Goal: Task Accomplishment & Management: Manage account settings

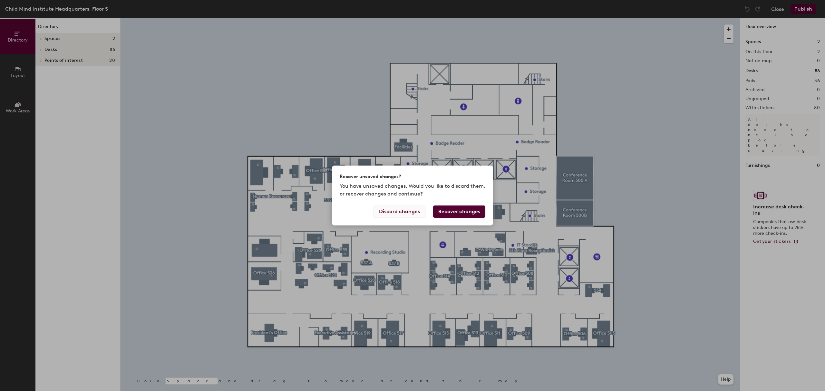
click at [404, 210] on button "Discard changes" at bounding box center [399, 212] width 52 height 12
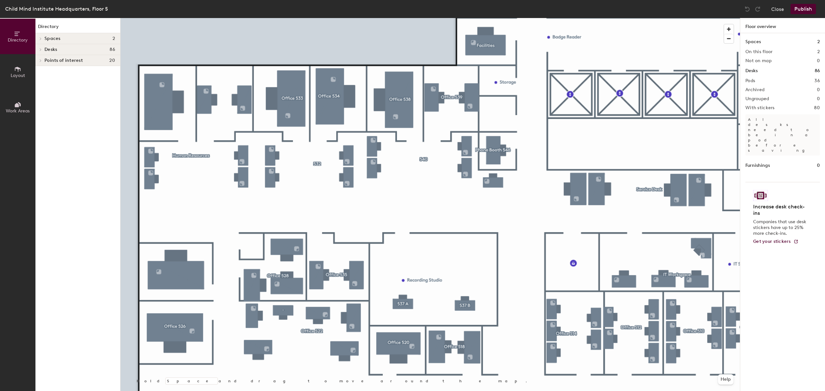
click at [56, 51] on span "Desks" at bounding box center [50, 49] width 13 height 5
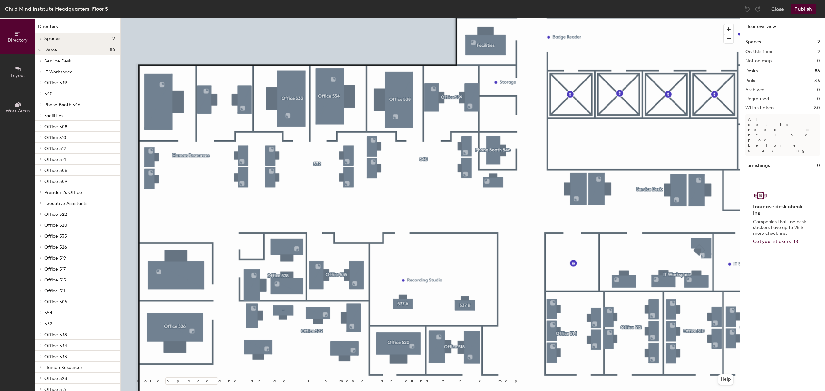
click at [56, 51] on span "Desks" at bounding box center [50, 49] width 13 height 5
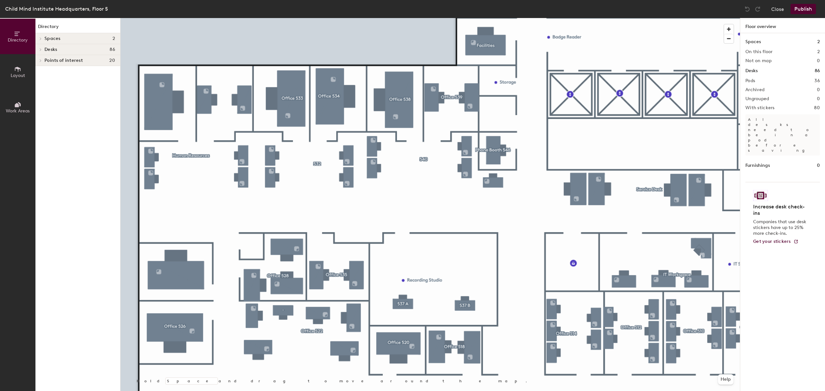
click at [17, 75] on span "Layout" at bounding box center [18, 75] width 15 height 5
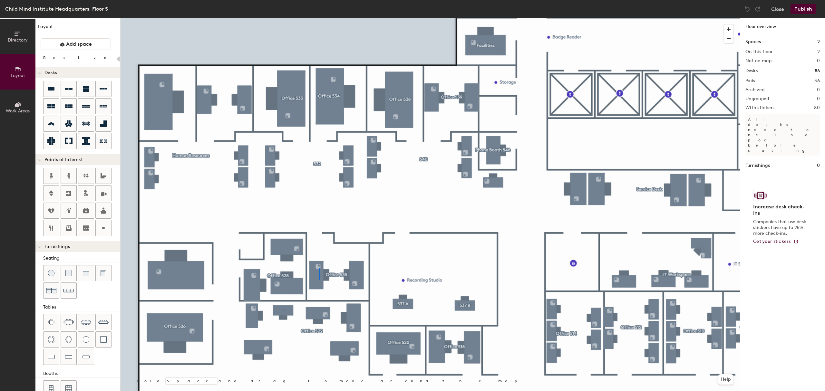
click at [319, 18] on div at bounding box center [430, 18] width 619 height 0
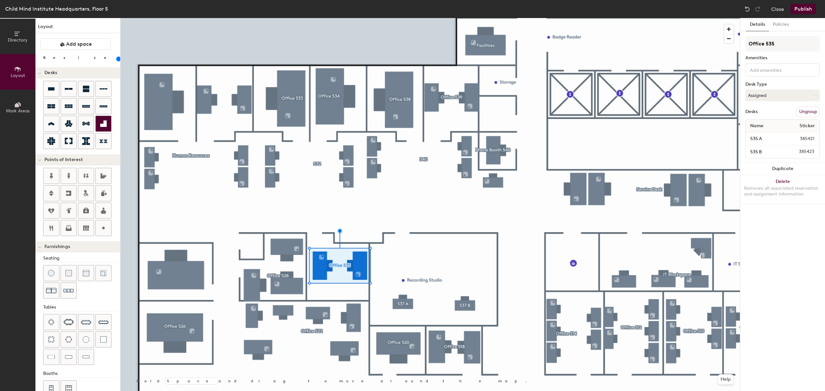
click at [337, 18] on div at bounding box center [430, 18] width 619 height 0
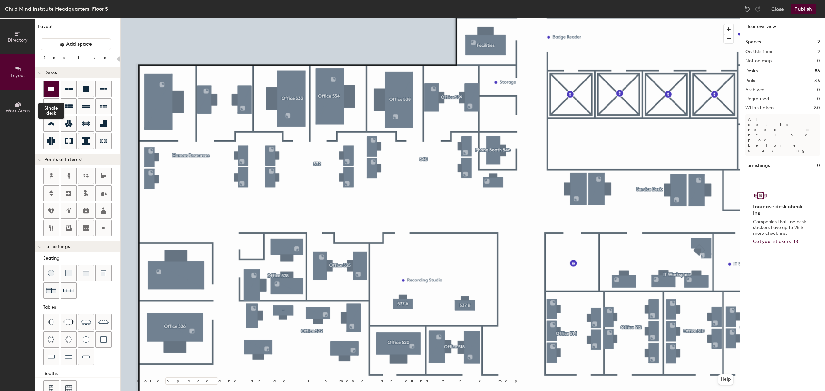
click at [49, 88] on icon at bounding box center [51, 88] width 6 height 3
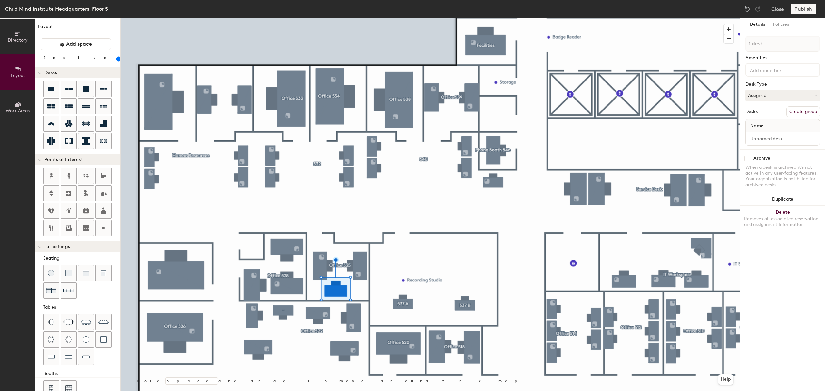
click at [769, 63] on div at bounding box center [782, 70] width 74 height 14
click at [764, 103] on div "Keyboard" at bounding box center [782, 105] width 73 height 10
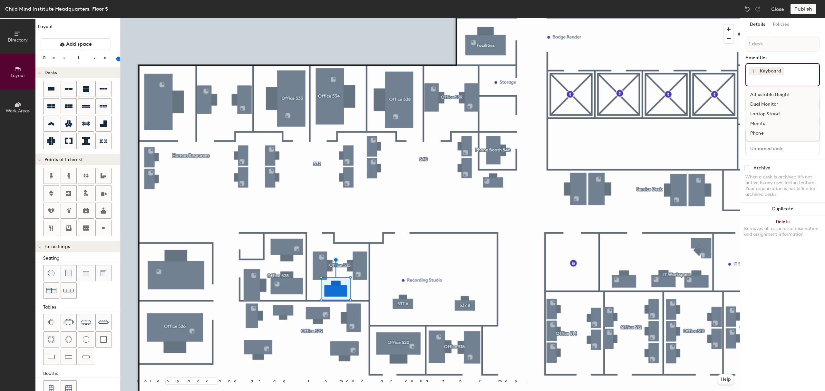
click at [766, 121] on div "Monitor" at bounding box center [782, 124] width 73 height 10
click at [786, 52] on div "1 desk Amenities 1 Keyboard 1 Monitor Adjustable Height Dual Monitor Laptop Sta…" at bounding box center [782, 102] width 74 height 133
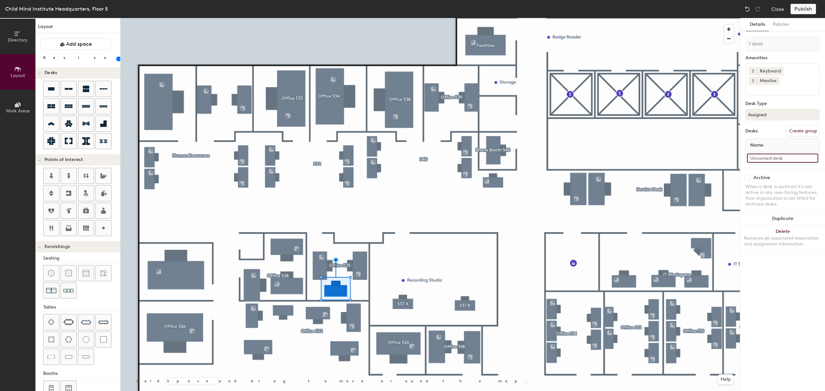
type input "120"
click at [779, 154] on input at bounding box center [782, 158] width 71 height 9
type input "5"
type input "120"
type input "535"
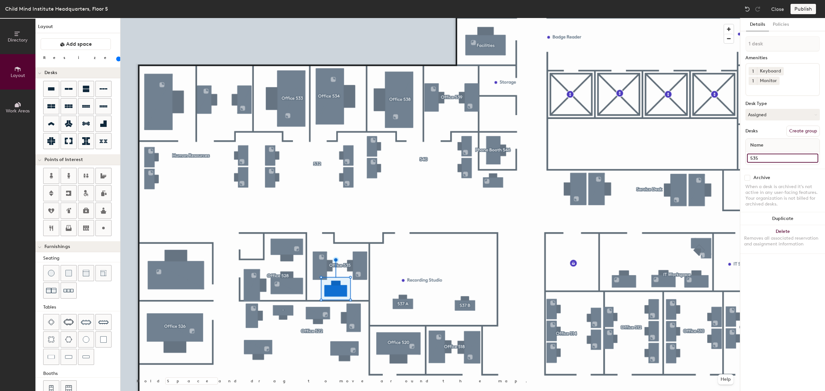
type input "120"
type input "535C"
type input "120"
type input "535C"
click at [793, 270] on div "Details Policies 1 desk Amenities 1 Keyboard 1 Monitor Desk Type Assigned Desks…" at bounding box center [782, 204] width 85 height 373
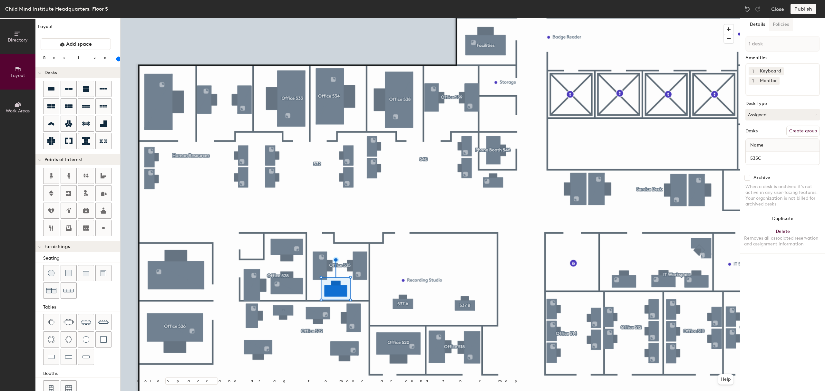
click at [782, 22] on button "Policies" at bounding box center [781, 24] width 24 height 13
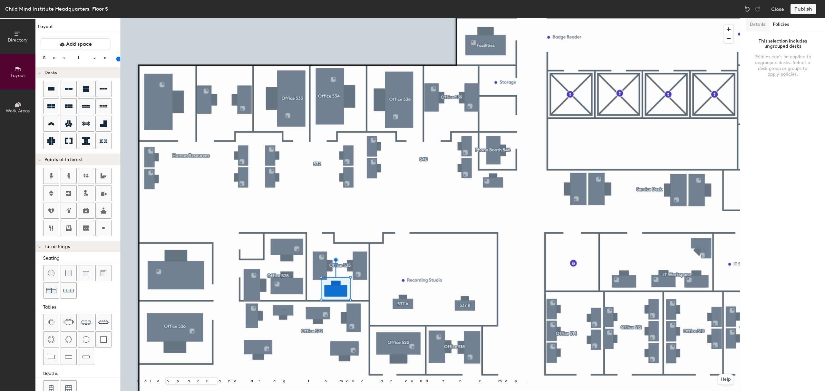
click at [752, 23] on button "Details" at bounding box center [757, 24] width 23 height 13
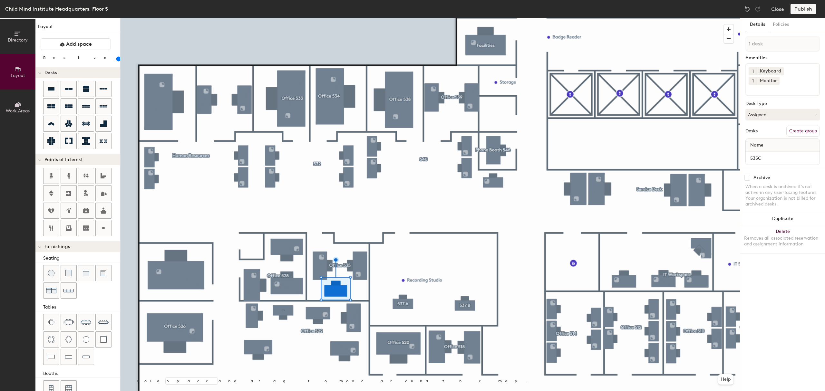
click at [801, 126] on button "Create group" at bounding box center [803, 131] width 34 height 11
type input "120"
click at [768, 42] on input "Pod 37" at bounding box center [782, 43] width 74 height 15
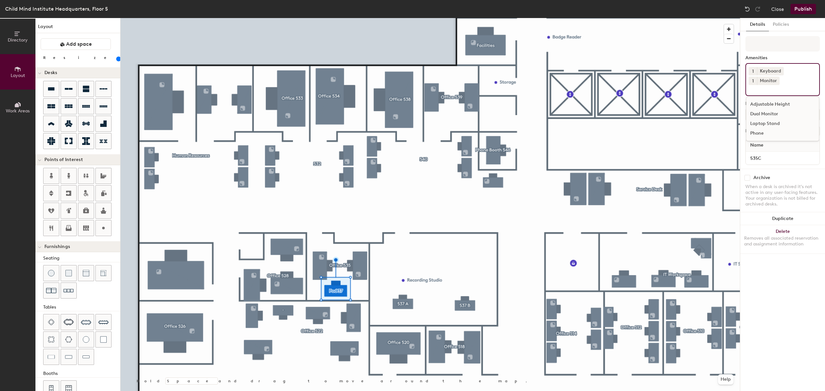
click at [771, 85] on input at bounding box center [778, 89] width 58 height 8
click at [768, 48] on input at bounding box center [782, 43] width 74 height 15
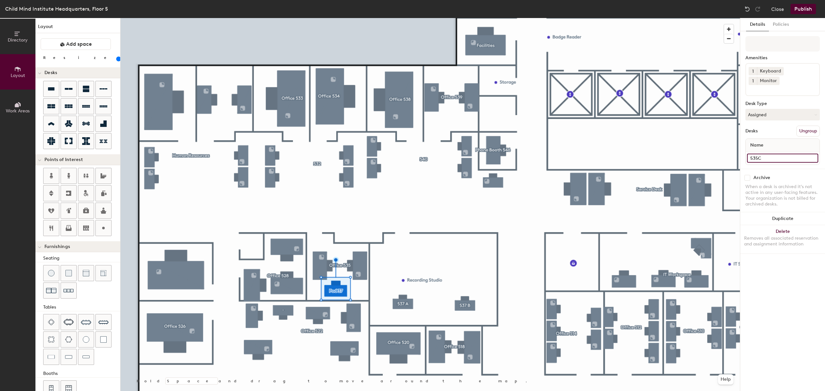
click at [774, 154] on input "535C" at bounding box center [782, 158] width 71 height 9
click at [775, 139] on div "Name" at bounding box center [783, 145] width 74 height 13
type input "120"
click at [773, 42] on input at bounding box center [782, 43] width 74 height 15
type input "5"
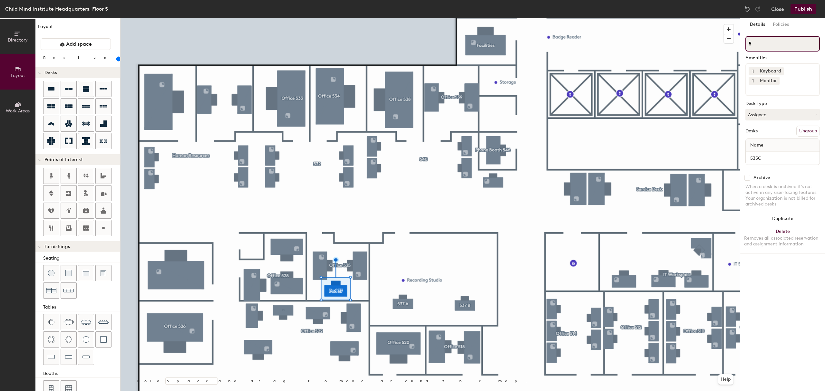
type input "120"
type input "53"
type input "120"
type input "535"
type input "120"
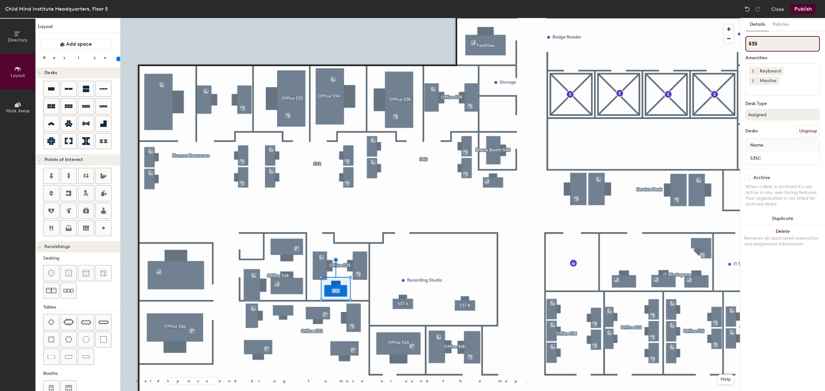
type input "53"
type input "120"
type input "5"
click at [778, 44] on input at bounding box center [782, 43] width 74 height 15
click at [764, 154] on input "535C" at bounding box center [782, 158] width 71 height 9
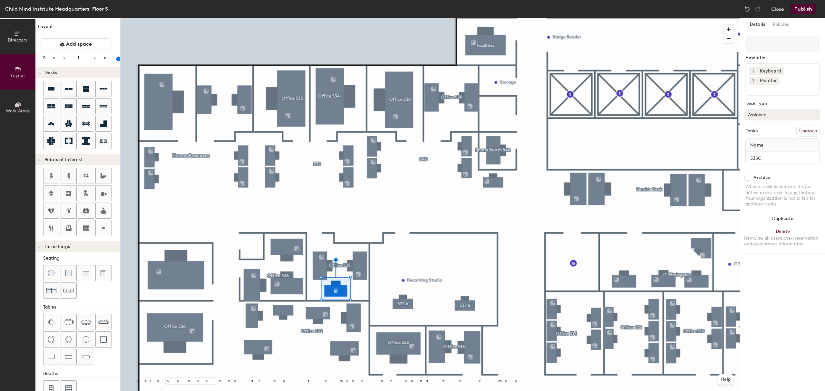
click at [802, 9] on button "Publish" at bounding box center [802, 9] width 25 height 10
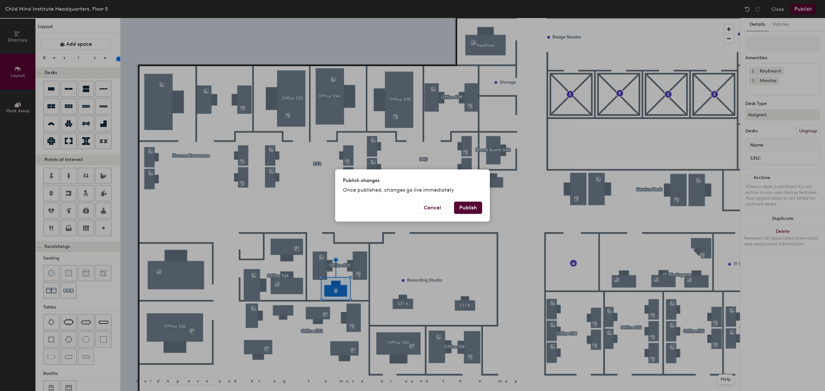
click at [473, 208] on button "Publish" at bounding box center [468, 208] width 28 height 12
type input "20"
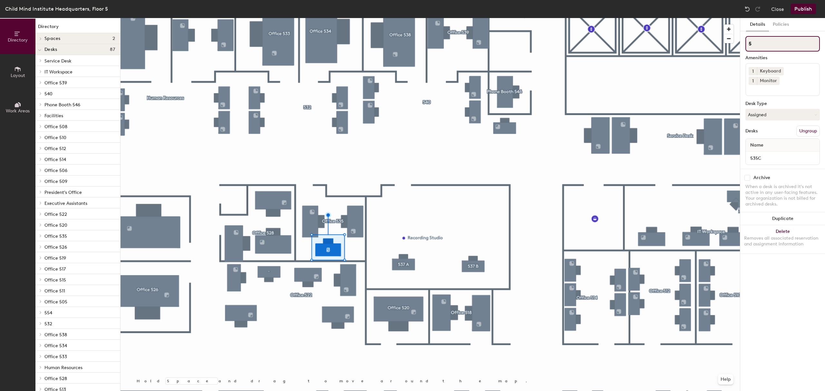
click at [751, 42] on input "5" at bounding box center [782, 43] width 74 height 15
click at [807, 8] on button "Publish" at bounding box center [802, 9] width 25 height 10
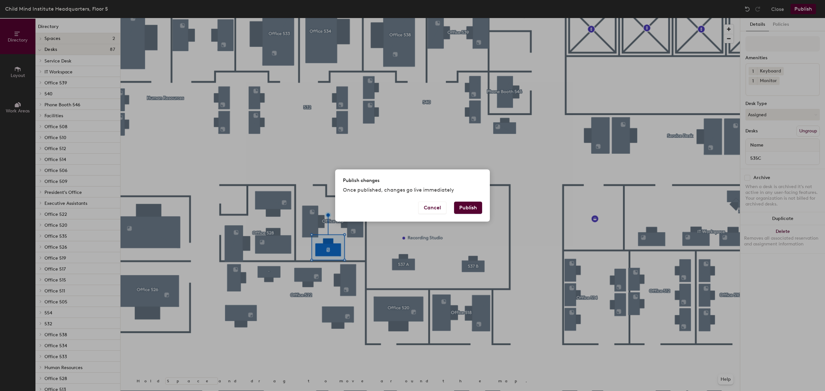
click at [463, 209] on button "Publish" at bounding box center [468, 208] width 28 height 12
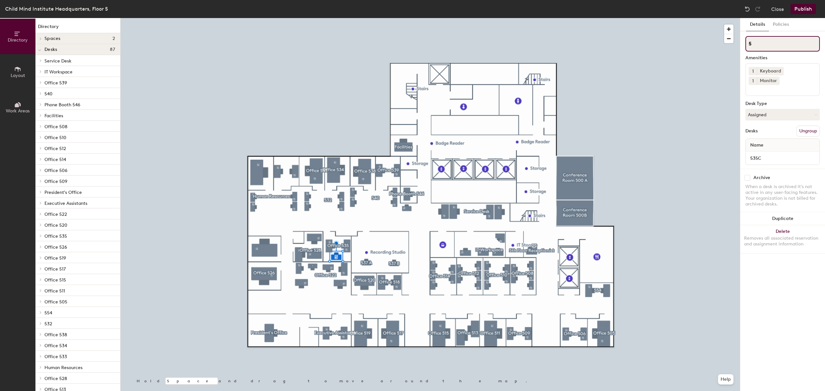
click at [763, 42] on input "5" at bounding box center [782, 43] width 74 height 15
type input "535C"
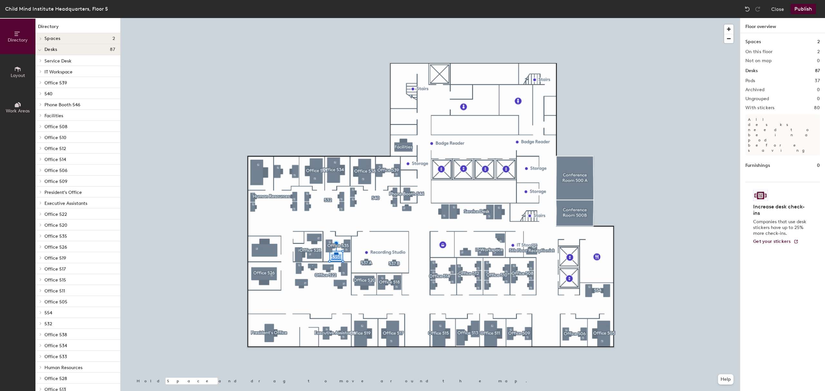
click at [806, 11] on button "Publish" at bounding box center [802, 9] width 25 height 10
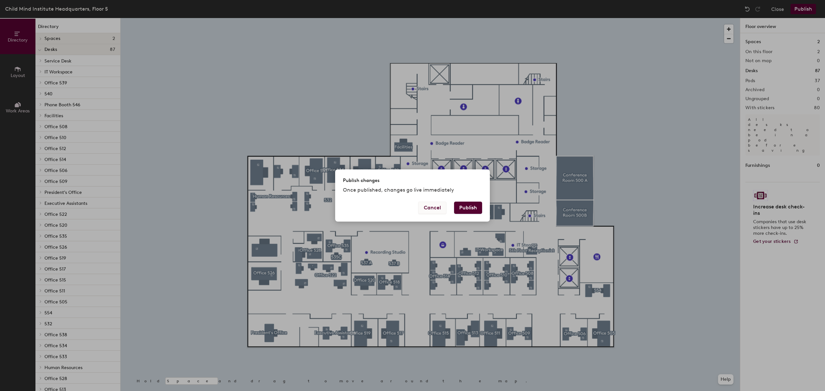
click at [430, 207] on button "Cancel" at bounding box center [432, 208] width 28 height 12
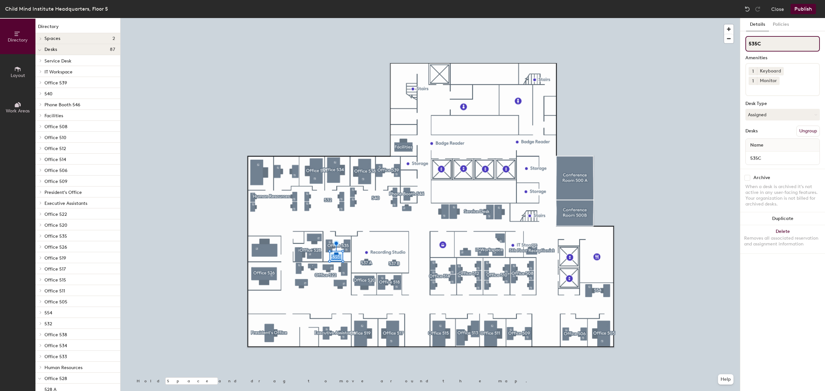
click at [795, 43] on input "535C" at bounding box center [782, 43] width 74 height 15
type input "5"
type input "oF"
click at [795, 43] on input "oF" at bounding box center [782, 43] width 74 height 15
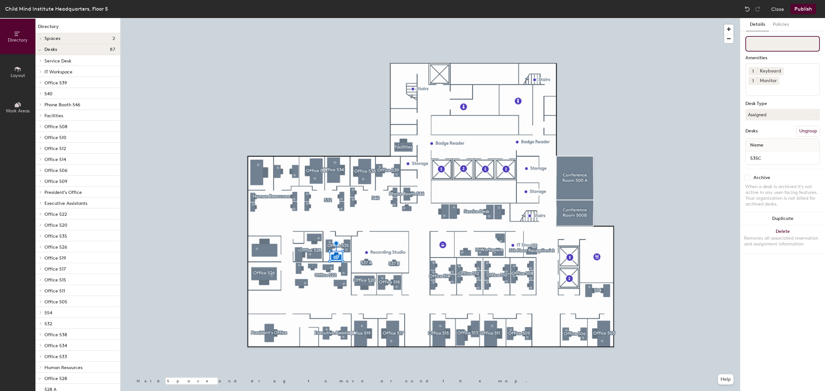
type input "o"
type input "Office 535"
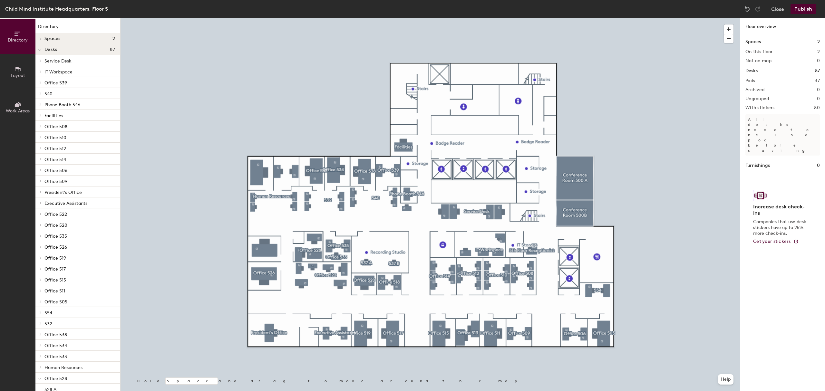
click at [337, 18] on div at bounding box center [430, 18] width 619 height 0
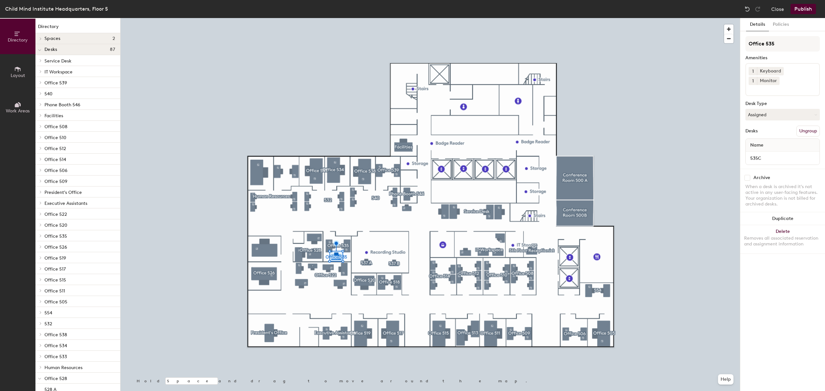
click at [804, 126] on button "Ungroup" at bounding box center [808, 131] width 24 height 11
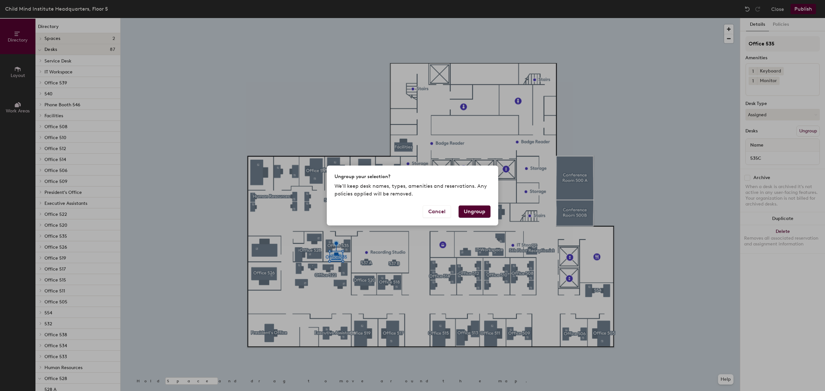
click at [477, 213] on button "Ungroup" at bounding box center [475, 212] width 32 height 12
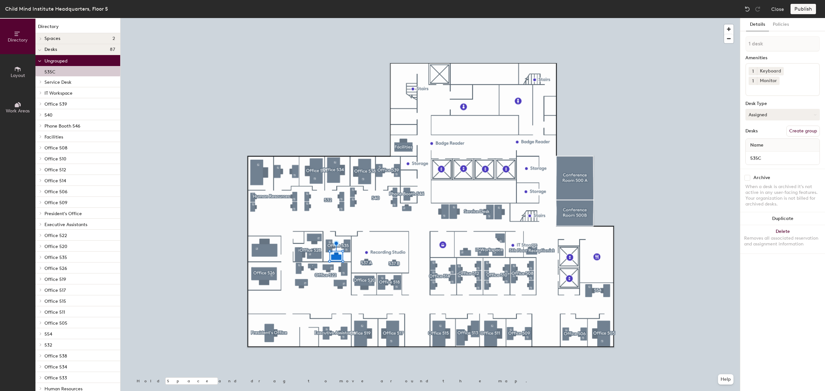
click at [787, 109] on button "Assigned" at bounding box center [782, 115] width 74 height 12
click at [796, 126] on button "Create group" at bounding box center [803, 131] width 34 height 11
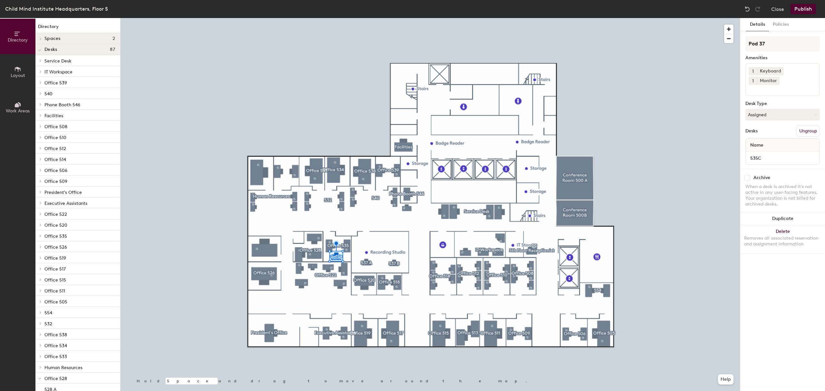
click at [798, 126] on button "Ungroup" at bounding box center [808, 131] width 24 height 11
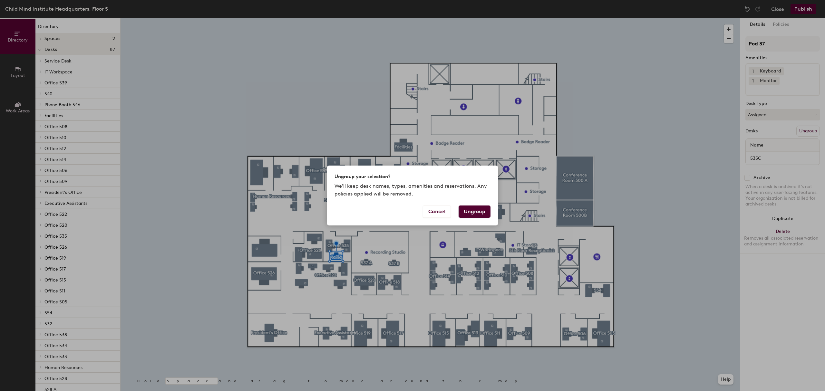
click at [472, 210] on button "Ungroup" at bounding box center [475, 212] width 32 height 12
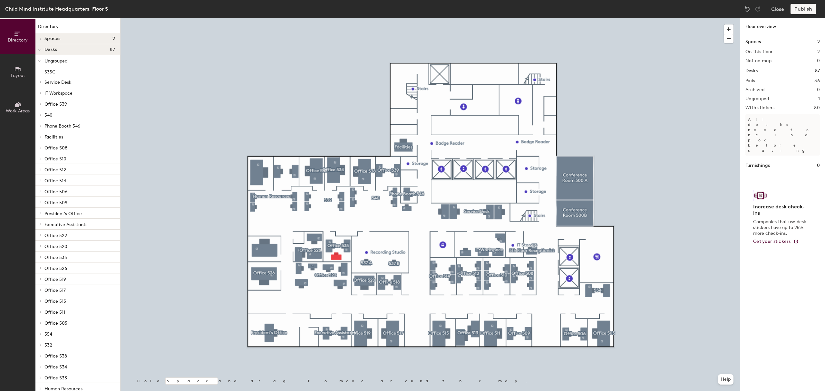
scroll to position [43, 0]
click at [68, 215] on p "Office 535" at bounding box center [79, 214] width 71 height 8
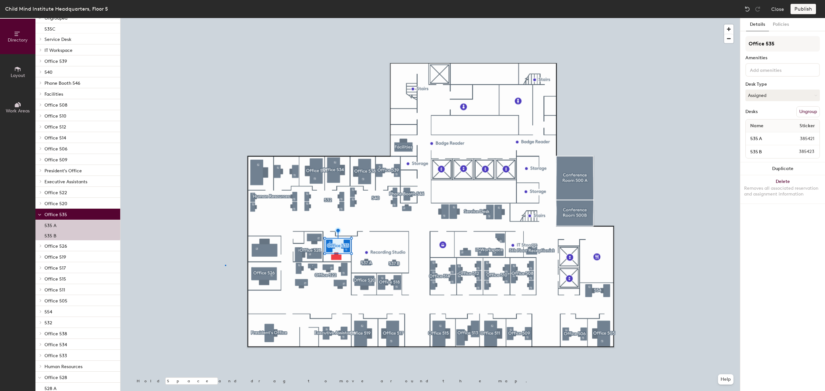
click at [225, 18] on div at bounding box center [430, 18] width 619 height 0
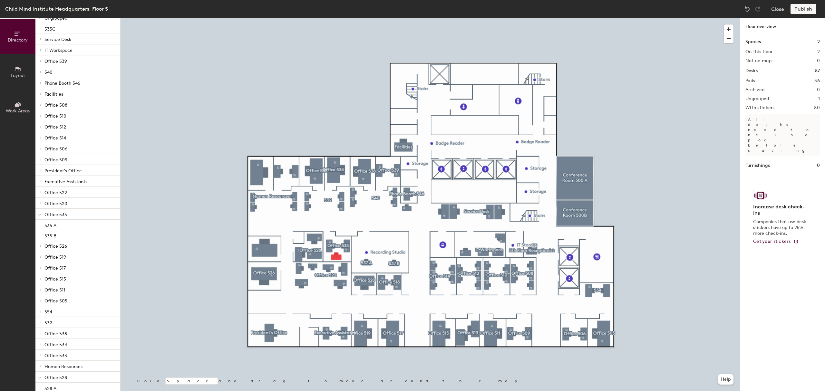
click at [74, 217] on p "Office 535" at bounding box center [79, 214] width 71 height 8
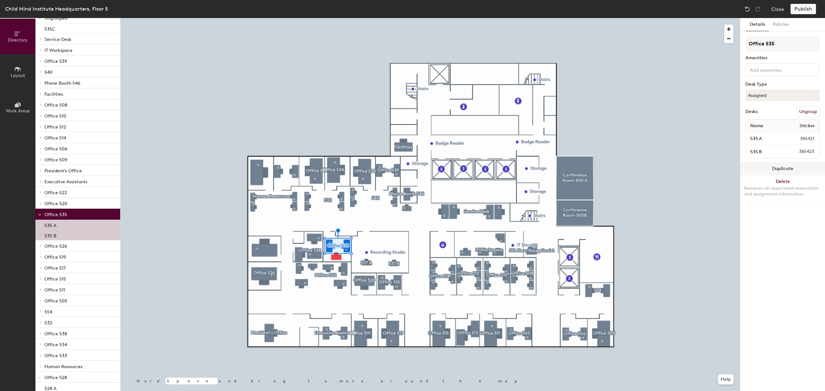
click at [777, 169] on button "Duplicate" at bounding box center [782, 168] width 85 height 13
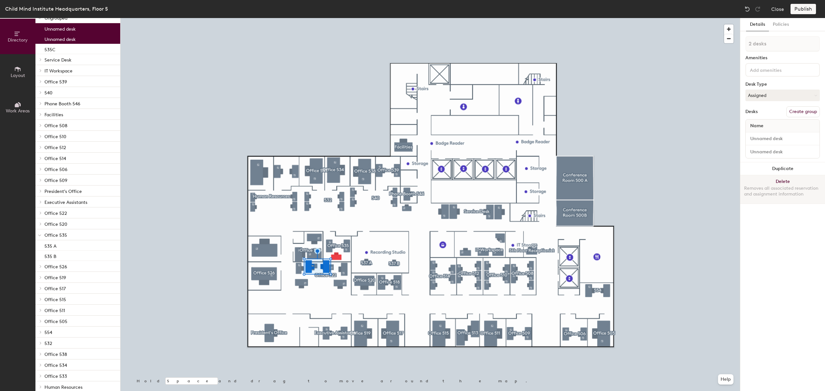
click at [775, 180] on button "Delete Removes all associated reservation and assignment information" at bounding box center [782, 189] width 85 height 28
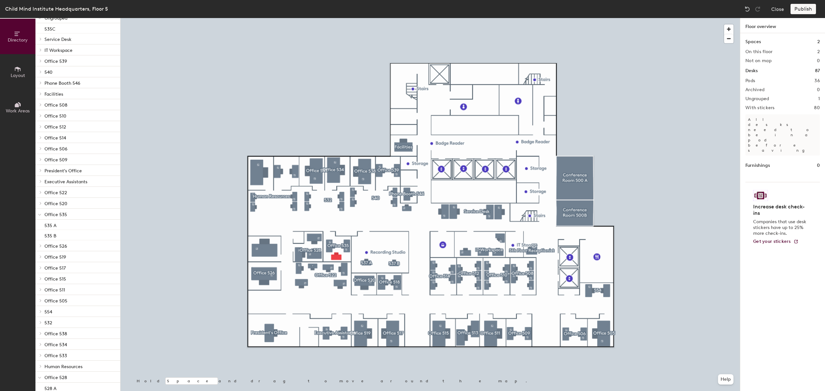
click at [39, 215] on icon at bounding box center [39, 215] width 3 height 3
click at [39, 215] on icon at bounding box center [40, 214] width 3 height 3
click at [41, 214] on span at bounding box center [39, 214] width 3 height 5
click at [41, 214] on icon at bounding box center [40, 214] width 3 height 3
click at [778, 40] on div "Spaces 2" at bounding box center [782, 41] width 74 height 7
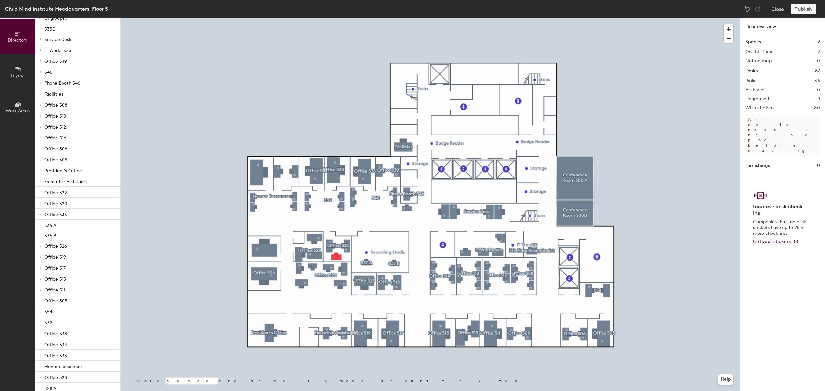
click at [757, 52] on h2 "On this floor" at bounding box center [758, 51] width 27 height 5
click at [757, 67] on div "Spaces 2 On this floor 2 Not on map 0 Desks 87 Pods 36 Archived 0 Ungrouped 1 W…" at bounding box center [782, 219] width 85 height 373
click at [762, 100] on h2 "Ungrouped" at bounding box center [757, 98] width 24 height 5
click at [336, 18] on div at bounding box center [430, 18] width 619 height 0
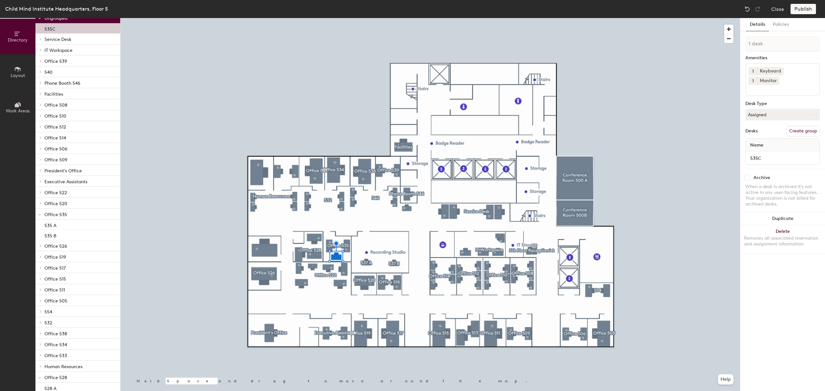
click at [769, 126] on div "Desks Create group" at bounding box center [782, 131] width 74 height 11
click at [64, 215] on span "Office 535" at bounding box center [55, 214] width 23 height 5
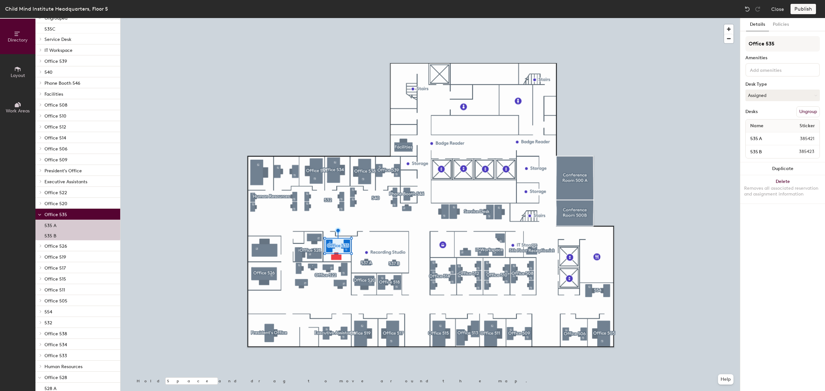
click at [804, 112] on button "Ungroup" at bounding box center [808, 111] width 24 height 11
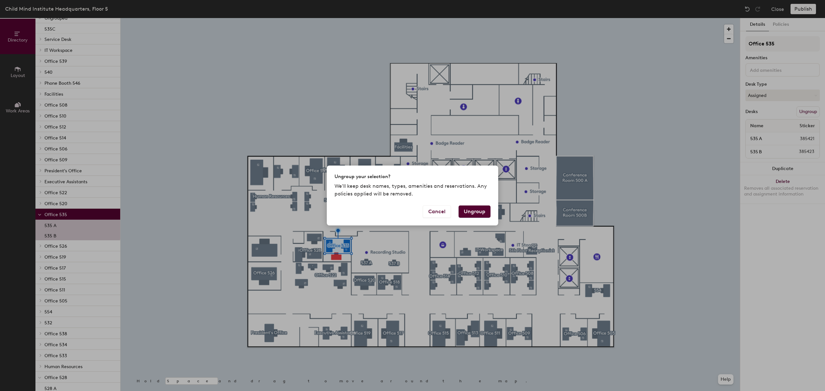
click at [476, 215] on button "Ungroup" at bounding box center [475, 212] width 32 height 12
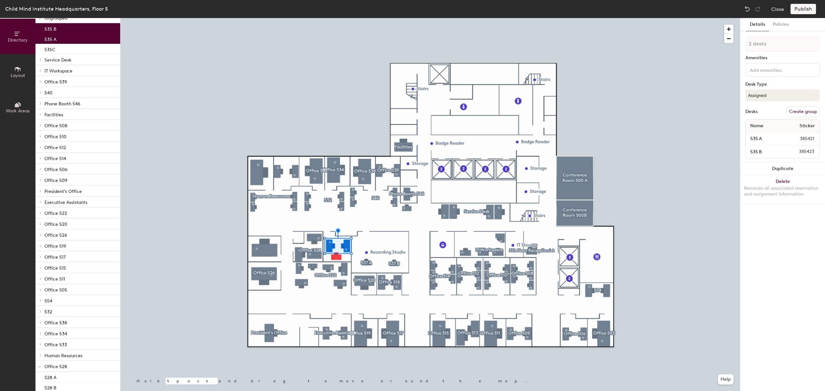
type input "1 desk"
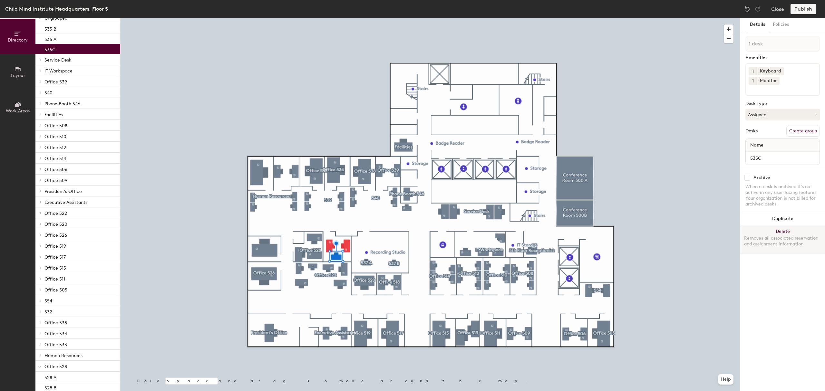
click at [790, 236] on div "Removes all associated reservation and assignment information" at bounding box center [782, 242] width 77 height 12
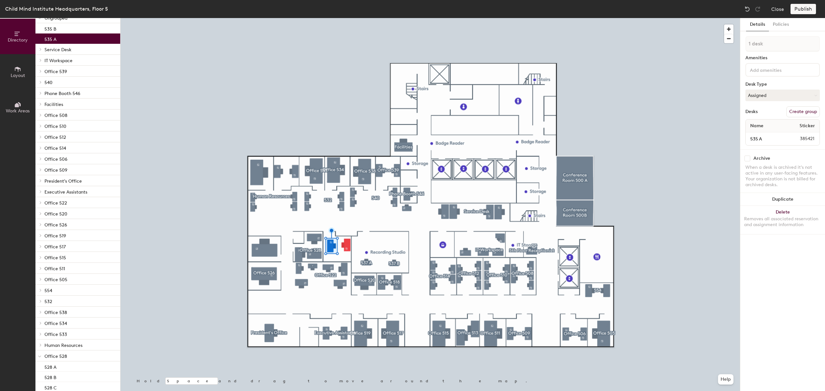
scroll to position [0, 0]
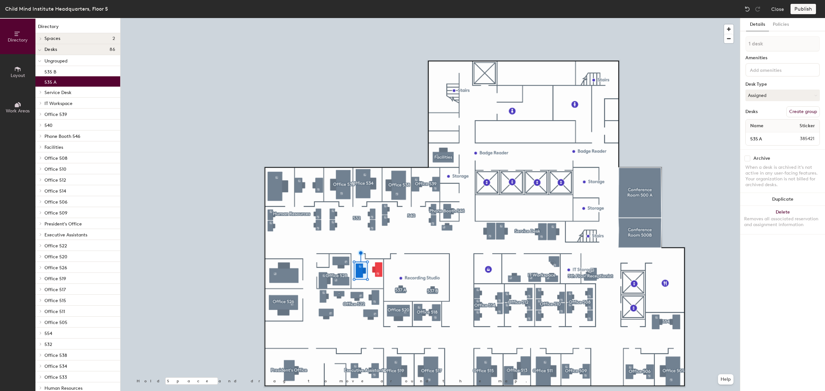
click at [13, 74] on span "Layout" at bounding box center [18, 75] width 15 height 5
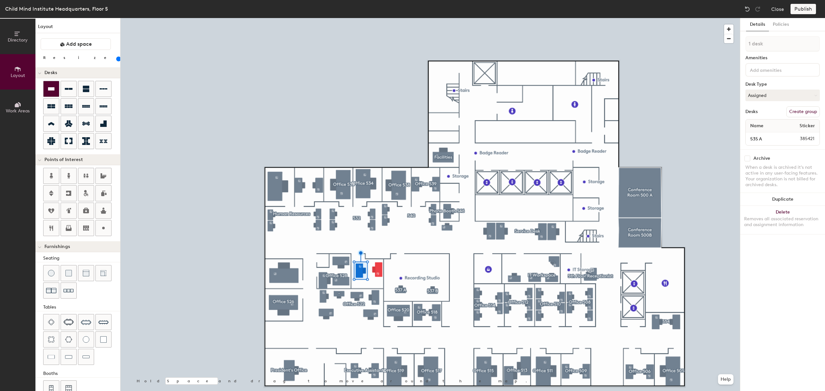
click at [47, 88] on icon at bounding box center [51, 89] width 8 height 8
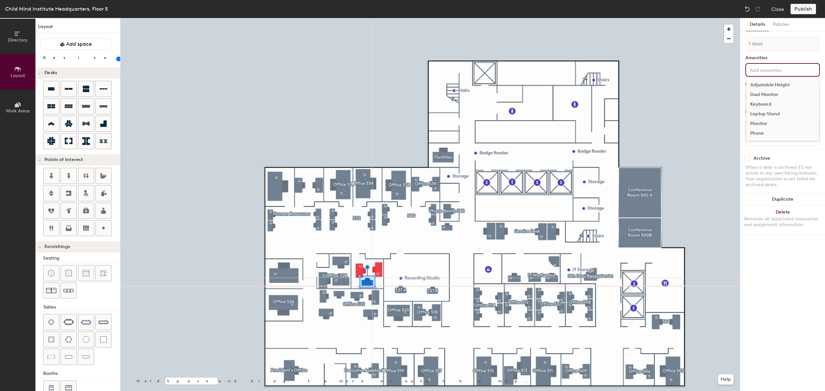
click at [771, 72] on input at bounding box center [778, 70] width 58 height 8
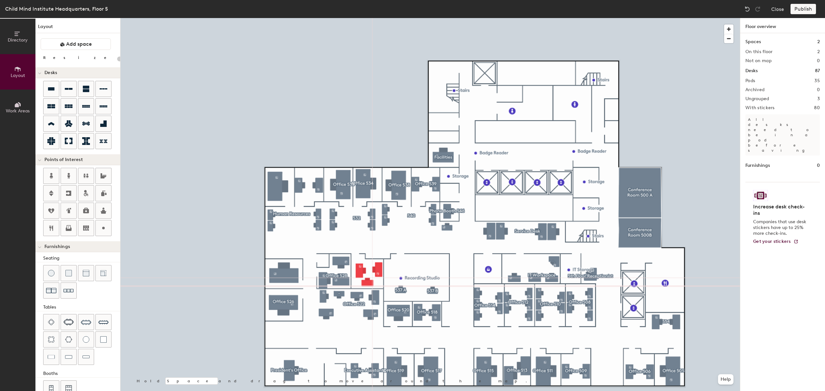
type input "20"
click at [15, 36] on icon at bounding box center [17, 33] width 7 height 7
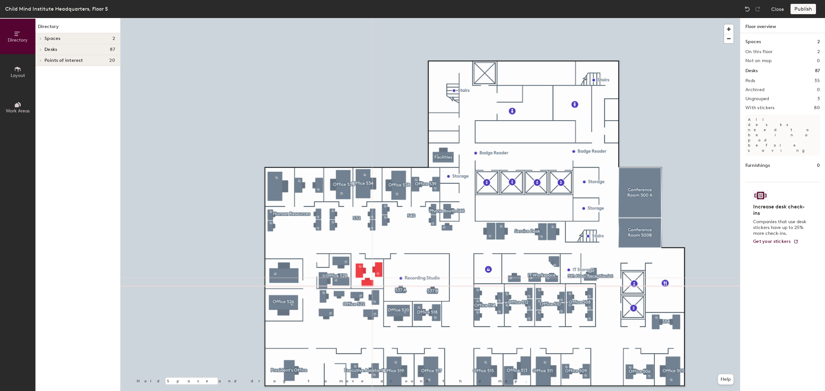
click at [62, 50] on h4 "Desks 87" at bounding box center [79, 49] width 71 height 5
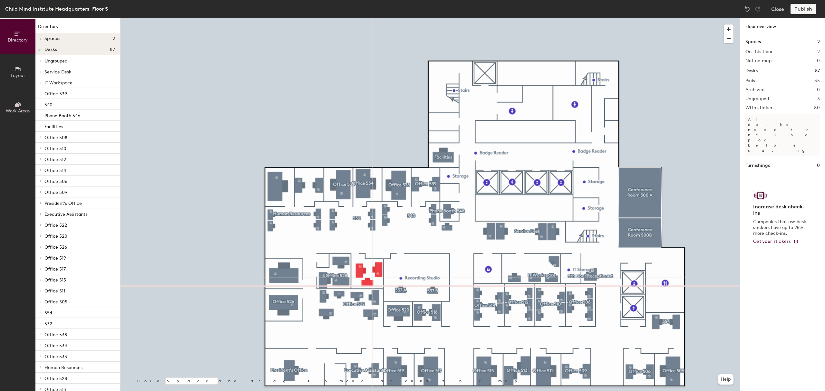
click at [62, 36] on h4 "Spaces 2" at bounding box center [79, 38] width 71 height 5
click at [58, 82] on span "Ungrouped" at bounding box center [55, 81] width 23 height 5
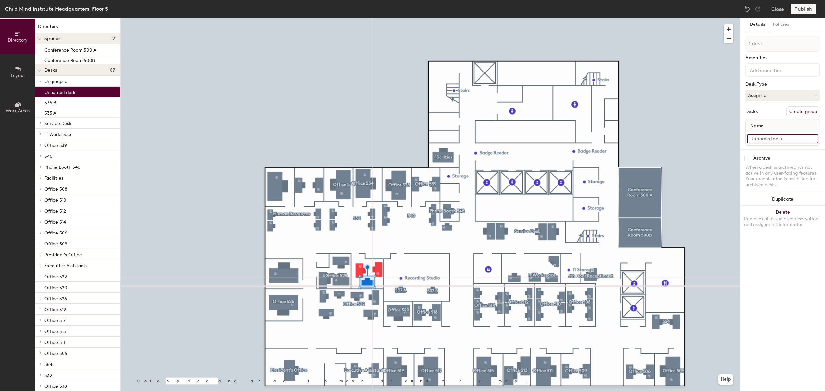
click at [774, 139] on input at bounding box center [782, 138] width 71 height 9
type input "535 C"
drag, startPoint x: 38, startPoint y: 93, endPoint x: 47, endPoint y: 98, distance: 10.6
click at [47, 98] on div "535 C 535 B 535 A" at bounding box center [77, 102] width 85 height 31
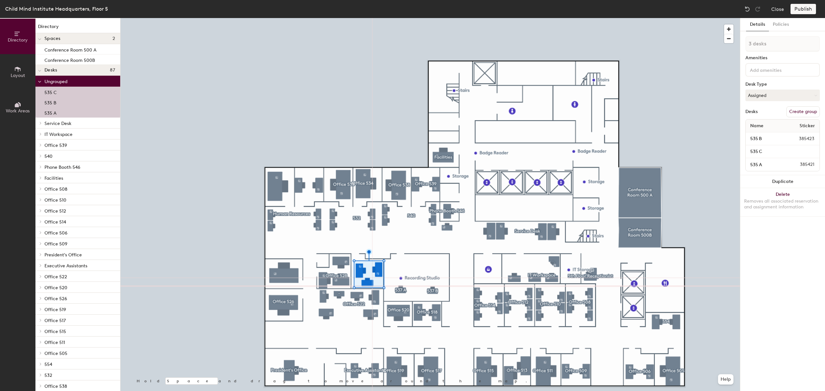
click at [807, 111] on button "Create group" at bounding box center [803, 111] width 34 height 11
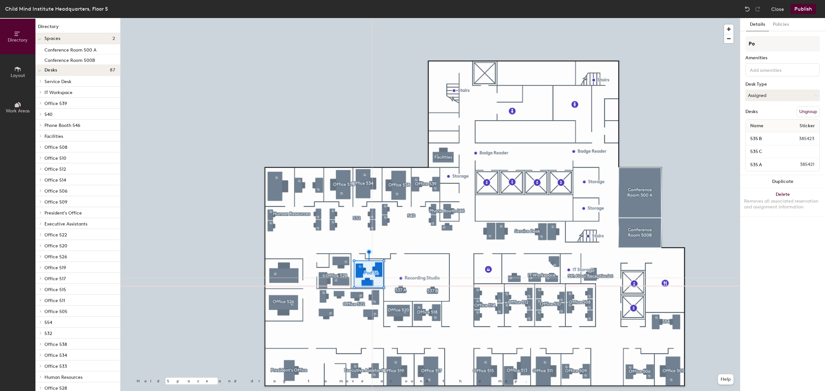
type input "P"
type input "o"
type input "Office 535"
click at [800, 8] on button "Publish" at bounding box center [802, 9] width 25 height 10
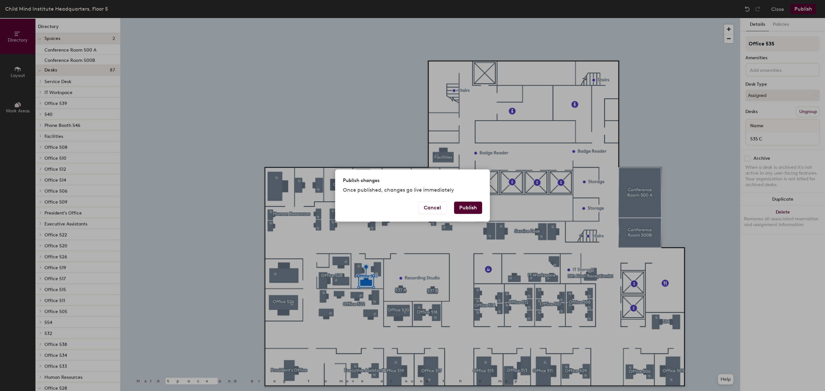
click at [471, 209] on button "Publish" at bounding box center [468, 208] width 28 height 12
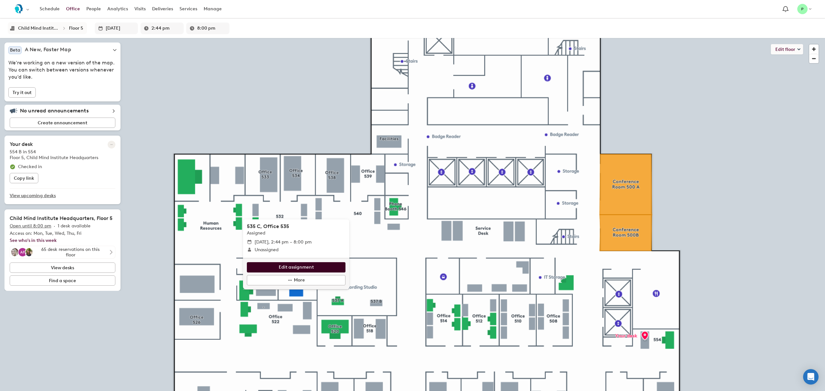
click at [297, 268] on span "Edit assignment" at bounding box center [296, 267] width 35 height 7
click at [298, 264] on span "Edit assignment" at bounding box center [296, 265] width 35 height 7
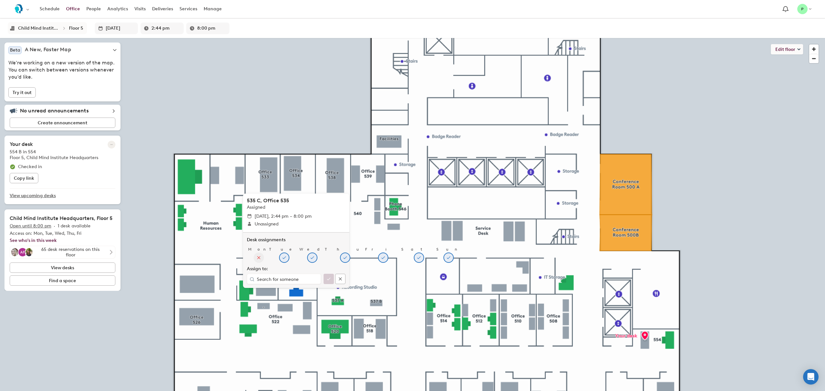
click at [256, 257] on icon at bounding box center [258, 257] width 5 height 5
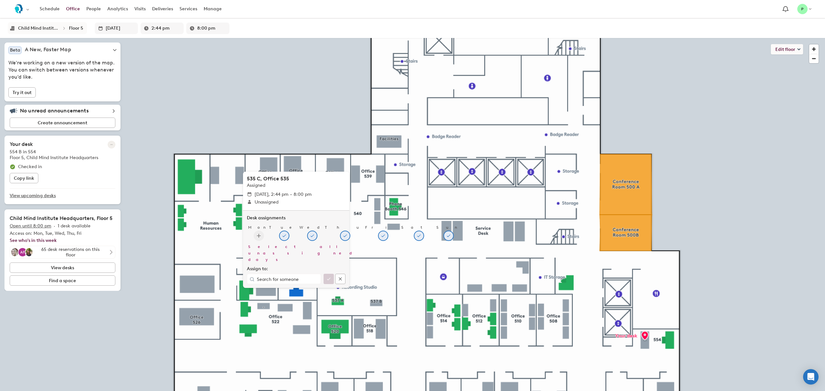
click at [256, 238] on icon at bounding box center [258, 235] width 5 height 5
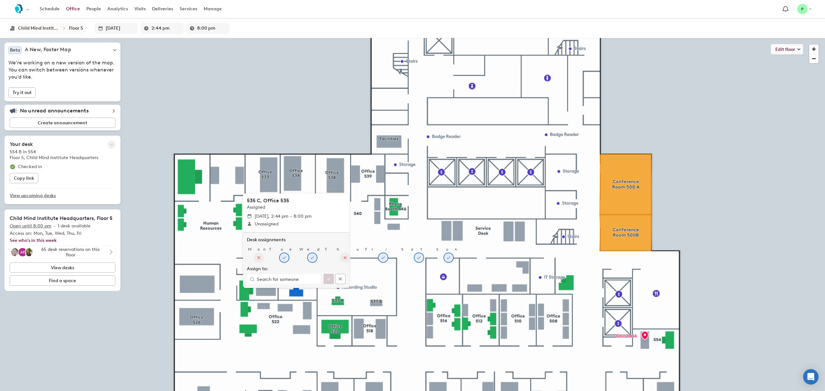
click at [343, 255] on icon at bounding box center [345, 257] width 5 height 5
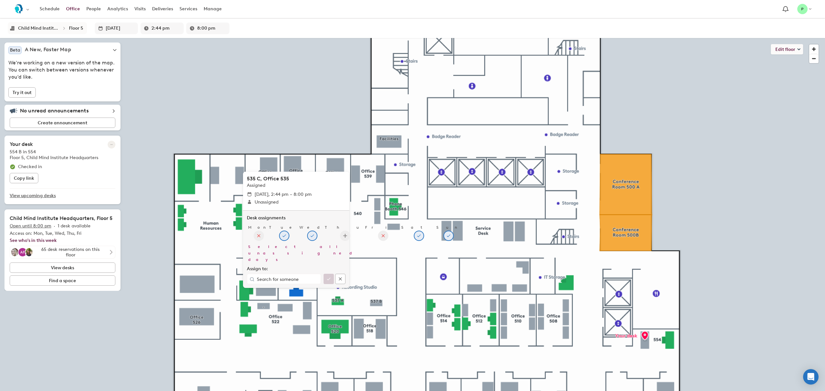
click at [378, 241] on button at bounding box center [383, 236] width 10 height 10
click at [416, 238] on icon at bounding box center [418, 235] width 5 height 5
click at [447, 237] on icon at bounding box center [448, 235] width 3 height 3
click at [289, 283] on div at bounding box center [284, 279] width 74 height 10
click at [288, 280] on input "text" at bounding box center [284, 279] width 54 height 5
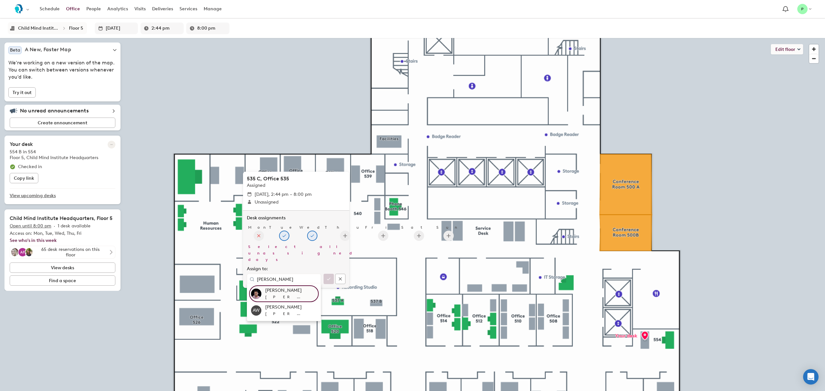
click at [274, 295] on div "Andrew.Dearling@childmind.org" at bounding box center [291, 297] width 52 height 6
type input "Andrew Dearling"
click at [329, 280] on icon "button" at bounding box center [328, 278] width 5 height 5
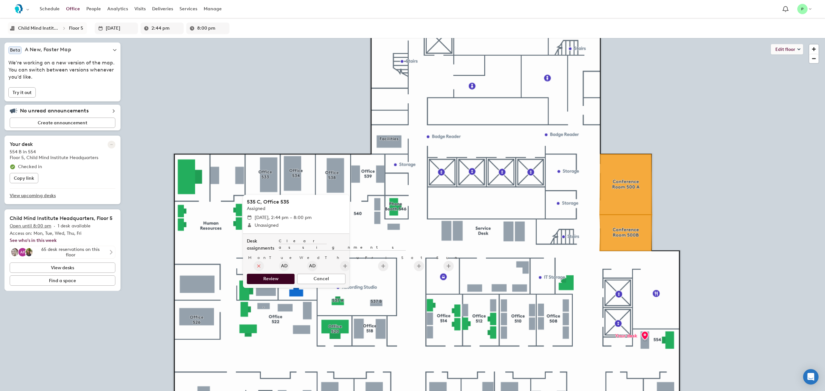
click at [282, 280] on button "Review" at bounding box center [271, 279] width 48 height 10
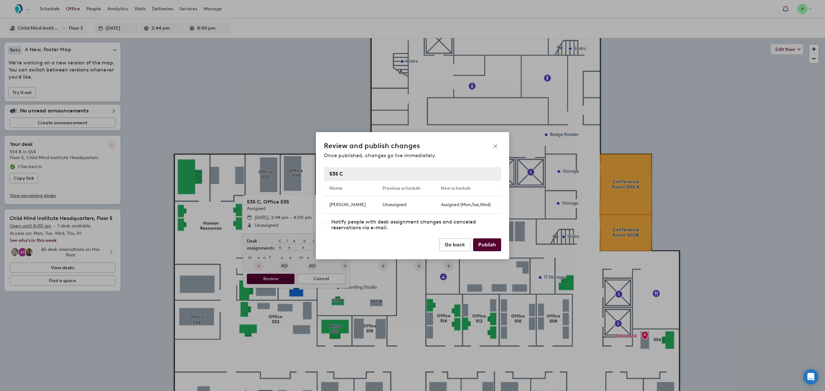
click at [327, 226] on input "checkbox" at bounding box center [326, 225] width 5 height 6
checkbox input "true"
drag, startPoint x: 490, startPoint y: 245, endPoint x: 445, endPoint y: 247, distance: 44.5
click at [490, 245] on span "Publish" at bounding box center [487, 245] width 18 height 8
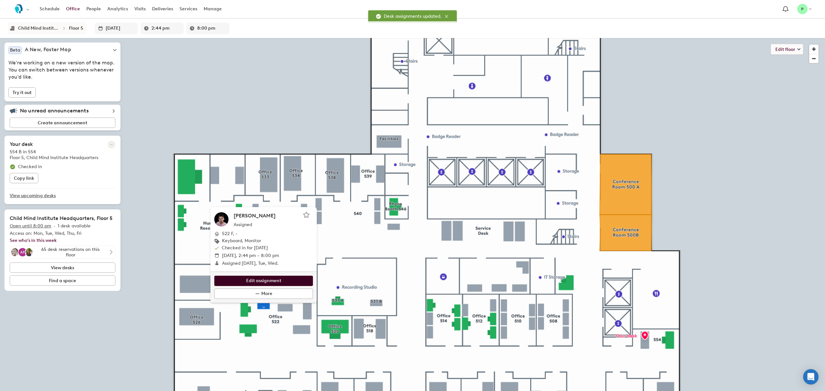
click at [268, 282] on span "Edit assignment" at bounding box center [263, 280] width 35 height 7
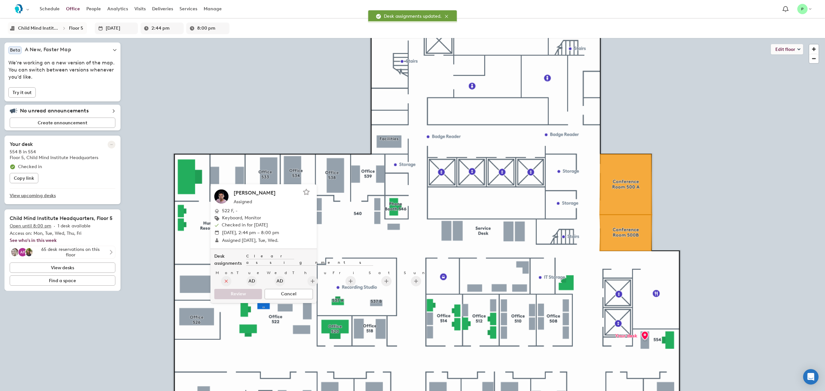
click at [224, 282] on icon at bounding box center [226, 281] width 5 height 5
click at [249, 282] on icon at bounding box center [251, 281] width 5 height 5
click at [277, 281] on icon at bounding box center [279, 281] width 5 height 5
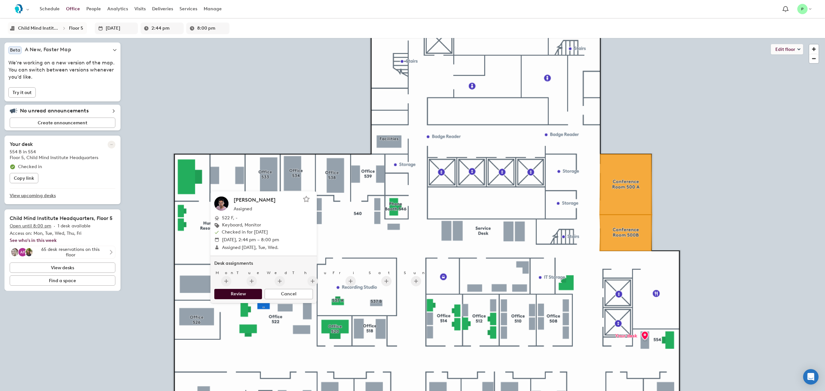
click at [253, 296] on button "Review" at bounding box center [238, 294] width 48 height 10
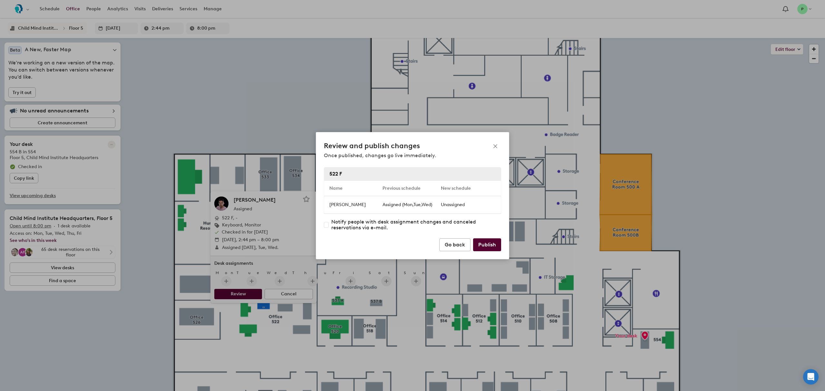
click at [327, 226] on input "checkbox" at bounding box center [326, 225] width 5 height 6
checkbox input "true"
click at [496, 249] on button "Publish" at bounding box center [487, 244] width 28 height 13
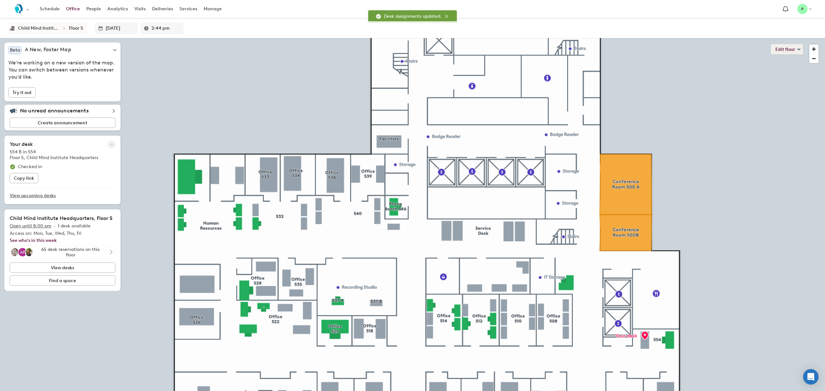
click at [784, 47] on button "Edit floor" at bounding box center [787, 49] width 32 height 10
click at [742, 81] on li "Layout" at bounding box center [763, 81] width 80 height 9
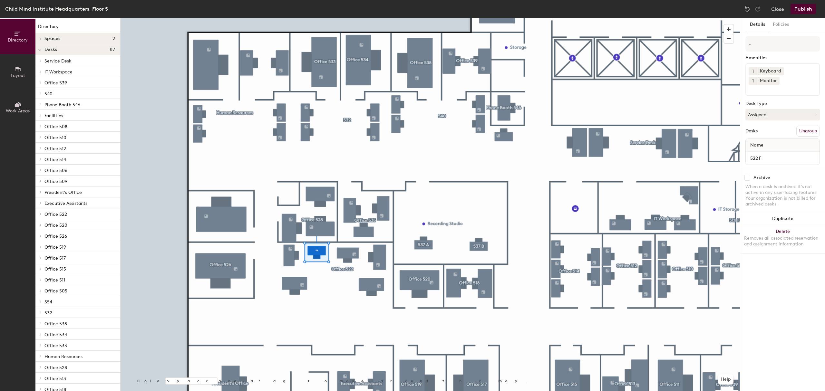
click at [802, 126] on button "Ungroup" at bounding box center [808, 131] width 24 height 11
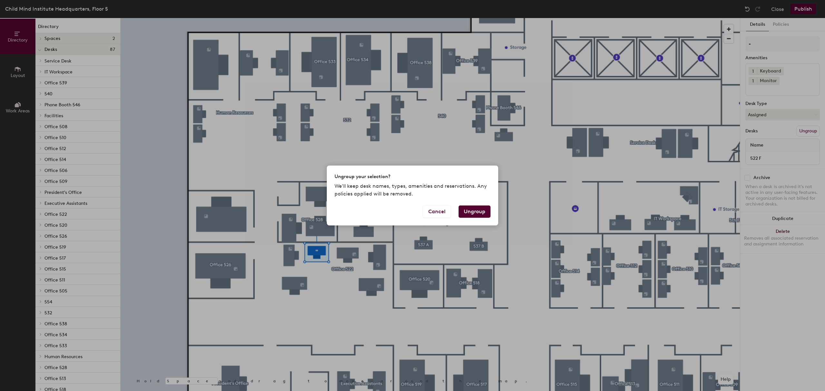
click at [472, 213] on button "Ungroup" at bounding box center [475, 212] width 32 height 12
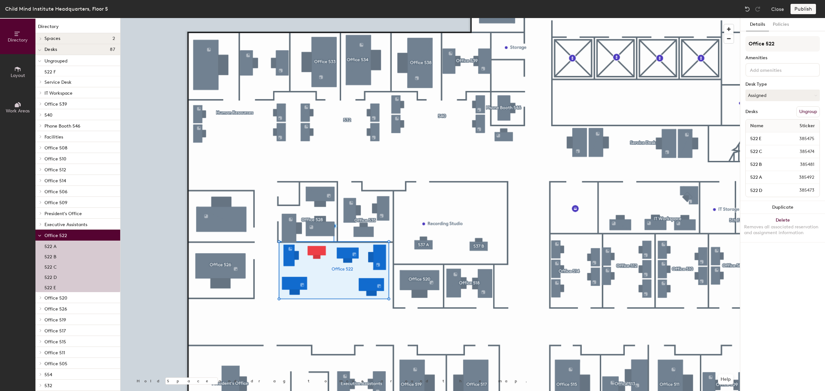
click at [340, 18] on div at bounding box center [430, 18] width 619 height 0
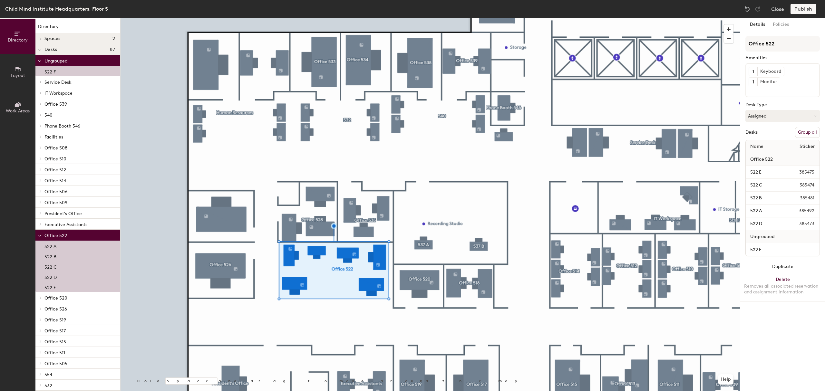
click at [804, 134] on button "Group all" at bounding box center [807, 132] width 25 height 11
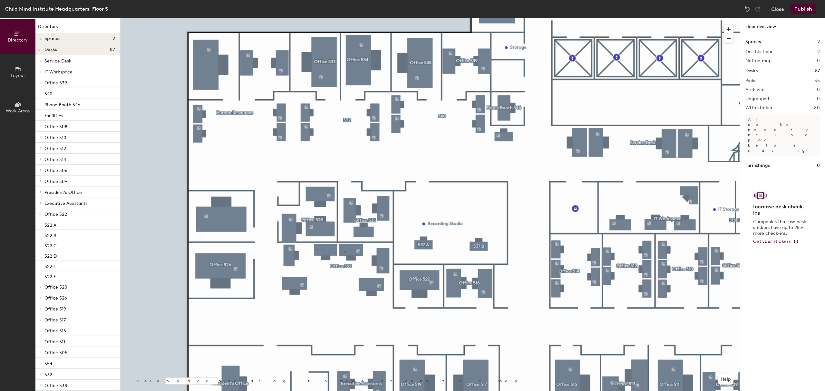
click at [344, 18] on div at bounding box center [430, 18] width 619 height 0
click at [801, 11] on button "Publish" at bounding box center [802, 9] width 25 height 10
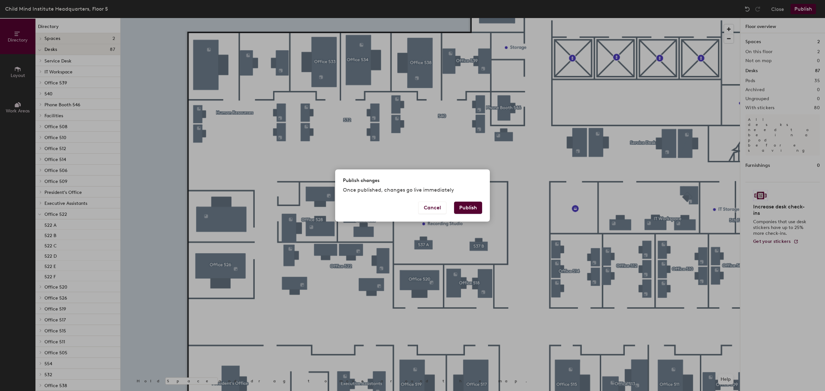
click at [471, 209] on button "Publish" at bounding box center [468, 208] width 28 height 12
